Goal: Navigation & Orientation: Find specific page/section

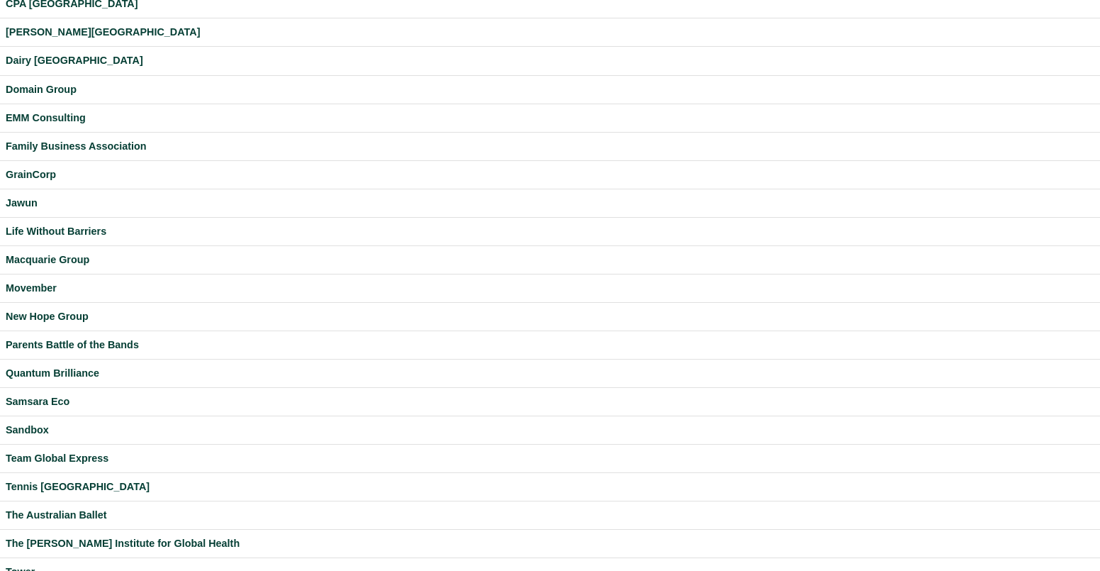
scroll to position [362, 0]
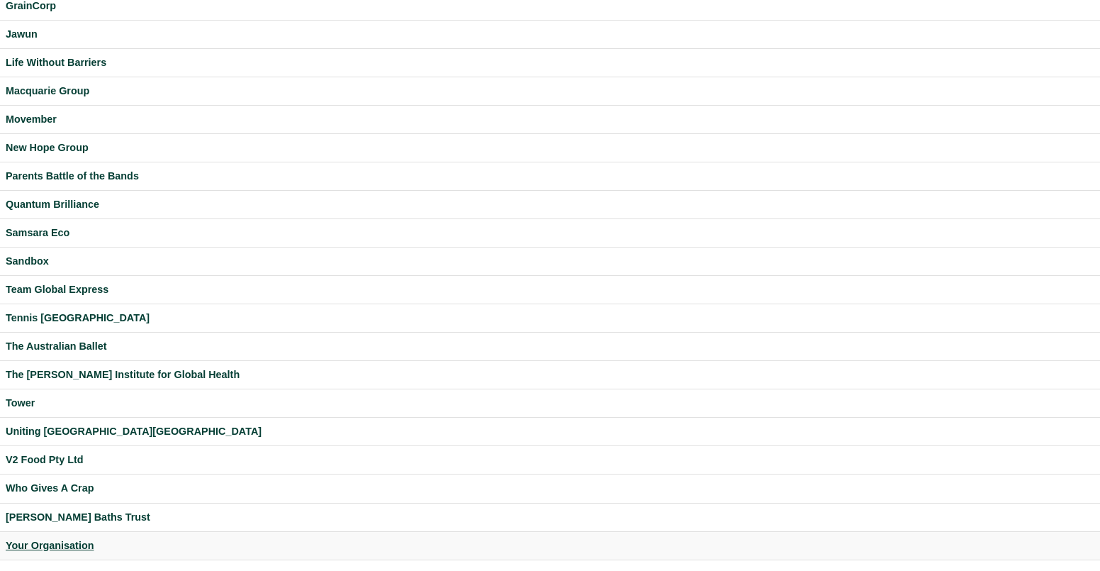
click at [57, 542] on div "Your Organisation" at bounding box center [550, 545] width 1089 height 16
